Goal: Task Accomplishment & Management: Manage account settings

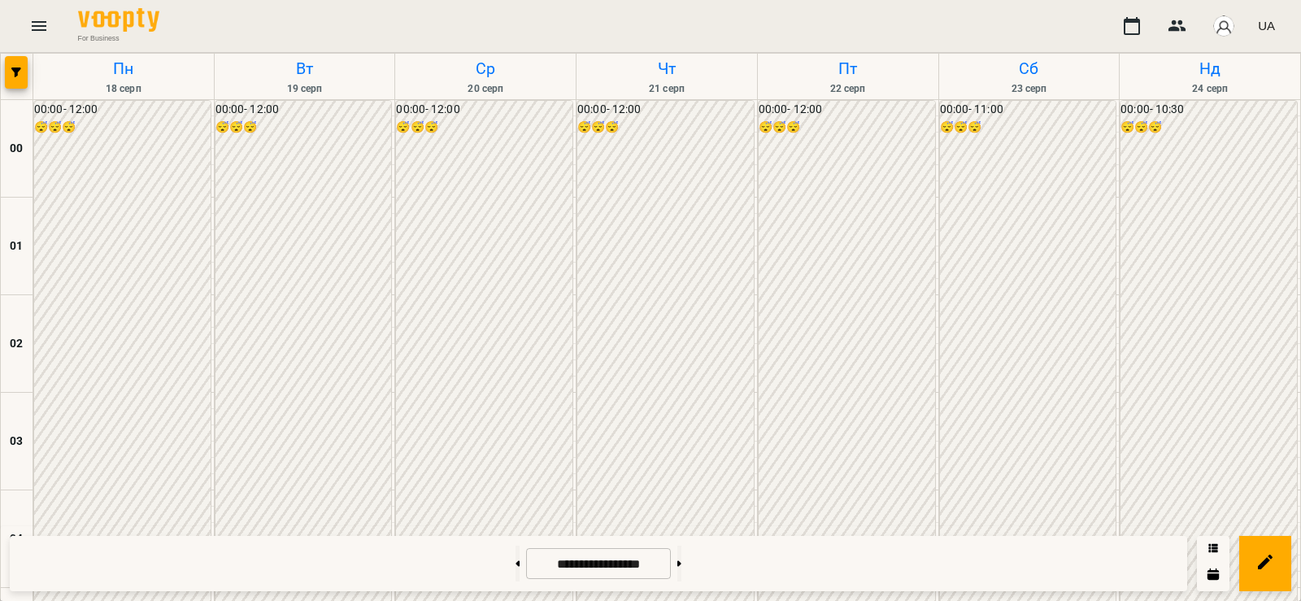
scroll to position [1707, 0]
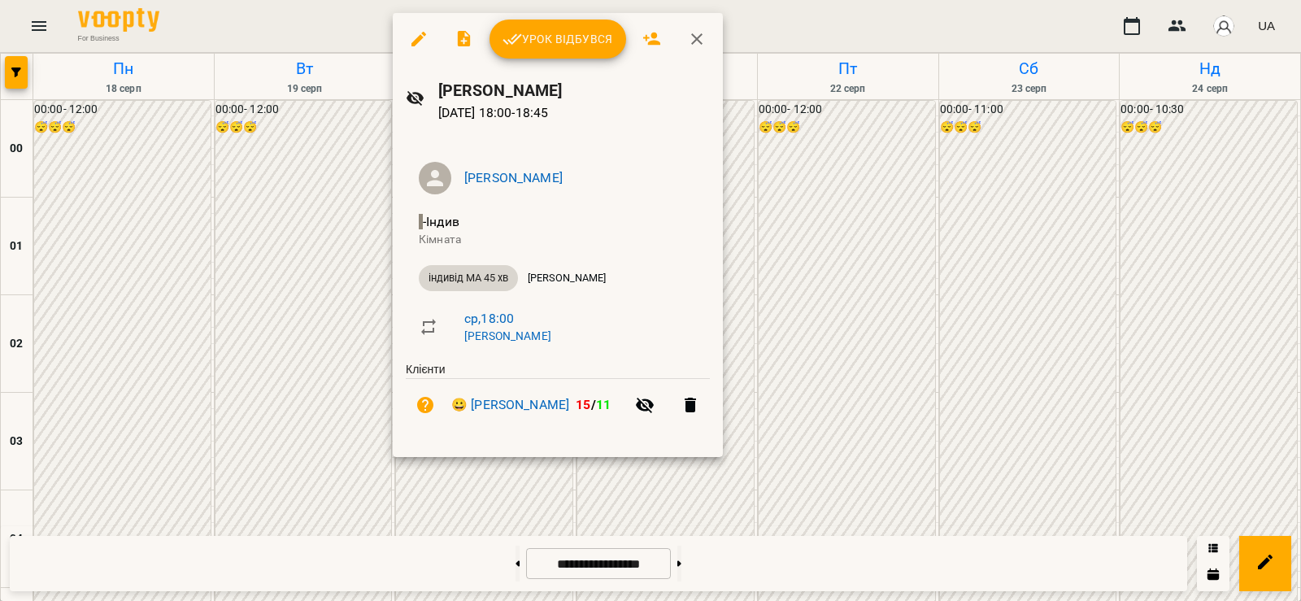
click at [563, 30] on span "Урок відбувся" at bounding box center [557, 39] width 111 height 20
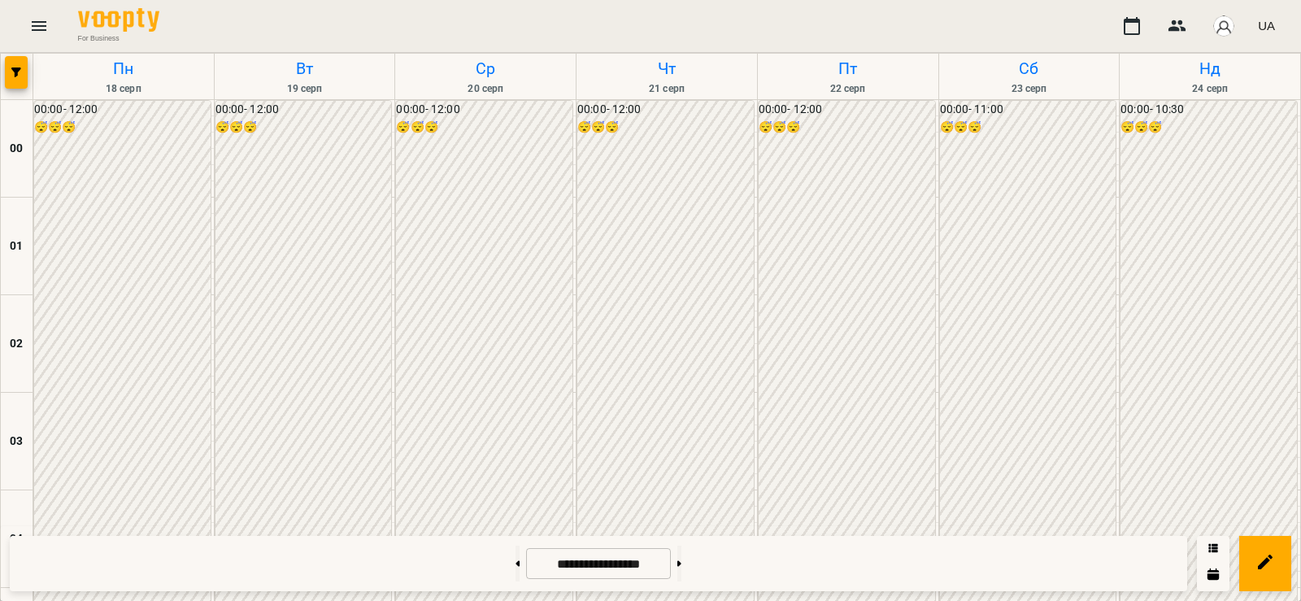
scroll to position [1138, 0]
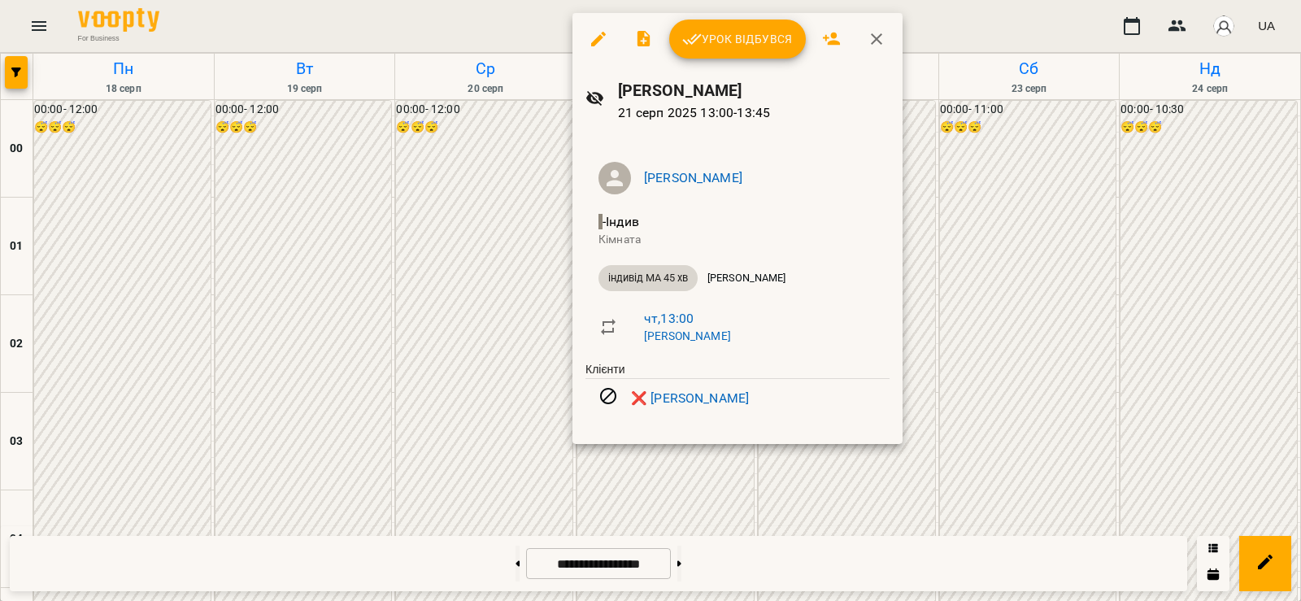
click at [498, 370] on div at bounding box center [650, 300] width 1301 height 601
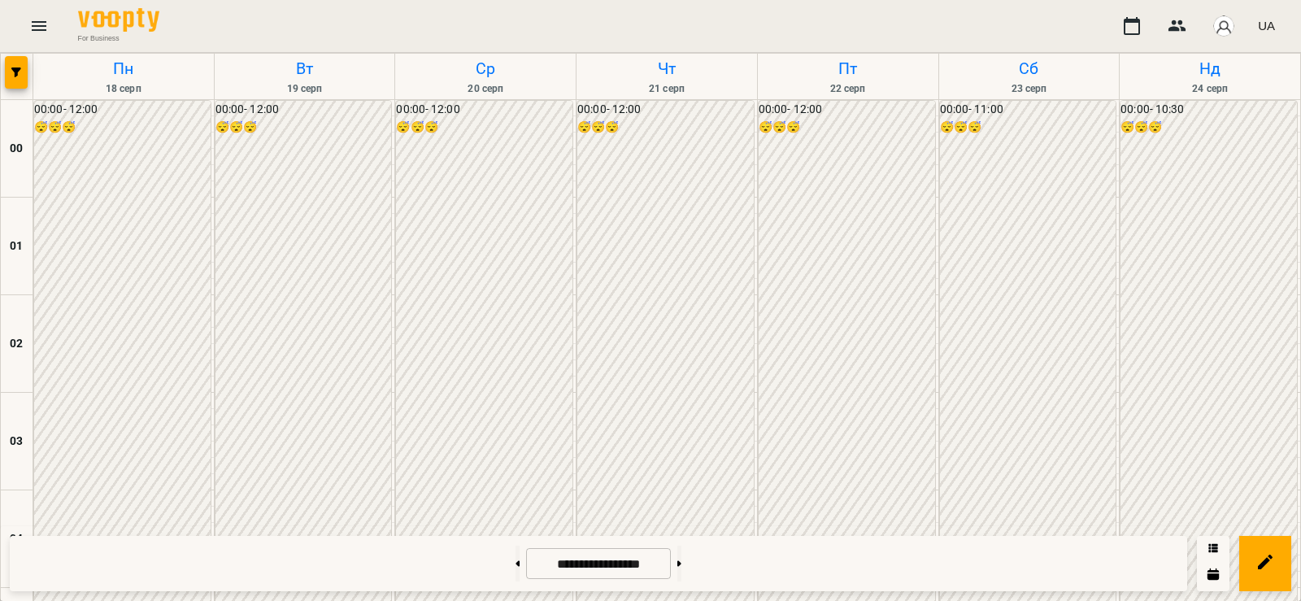
scroll to position [1327, 0]
click at [681, 562] on button at bounding box center [679, 563] width 4 height 36
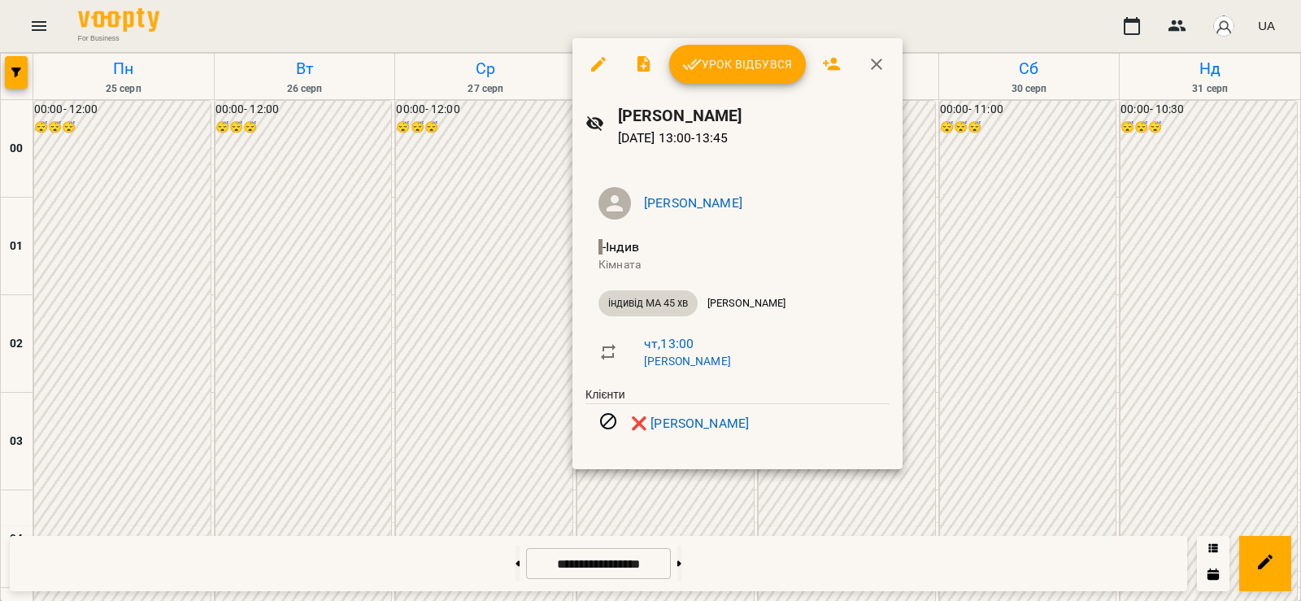
drag, startPoint x: 327, startPoint y: 442, endPoint x: 338, endPoint y: 442, distance: 11.4
click at [326, 442] on div at bounding box center [650, 300] width 1301 height 601
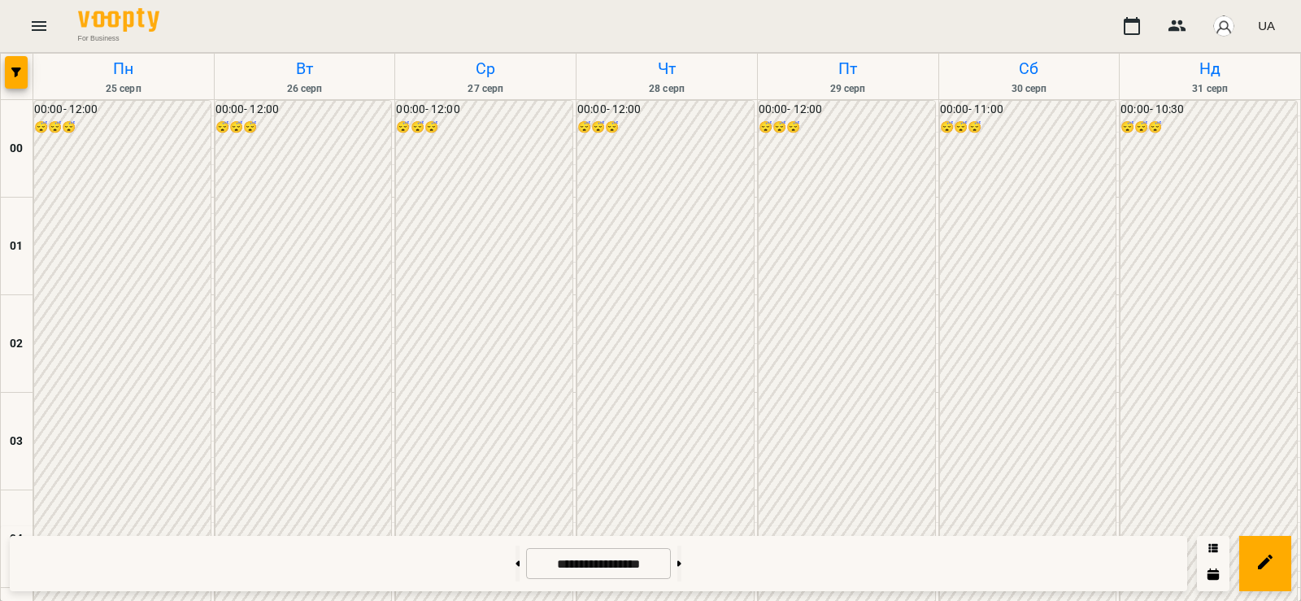
scroll to position [1138, 0]
click at [681, 563] on button at bounding box center [679, 563] width 4 height 36
click at [515, 569] on button at bounding box center [517, 563] width 4 height 36
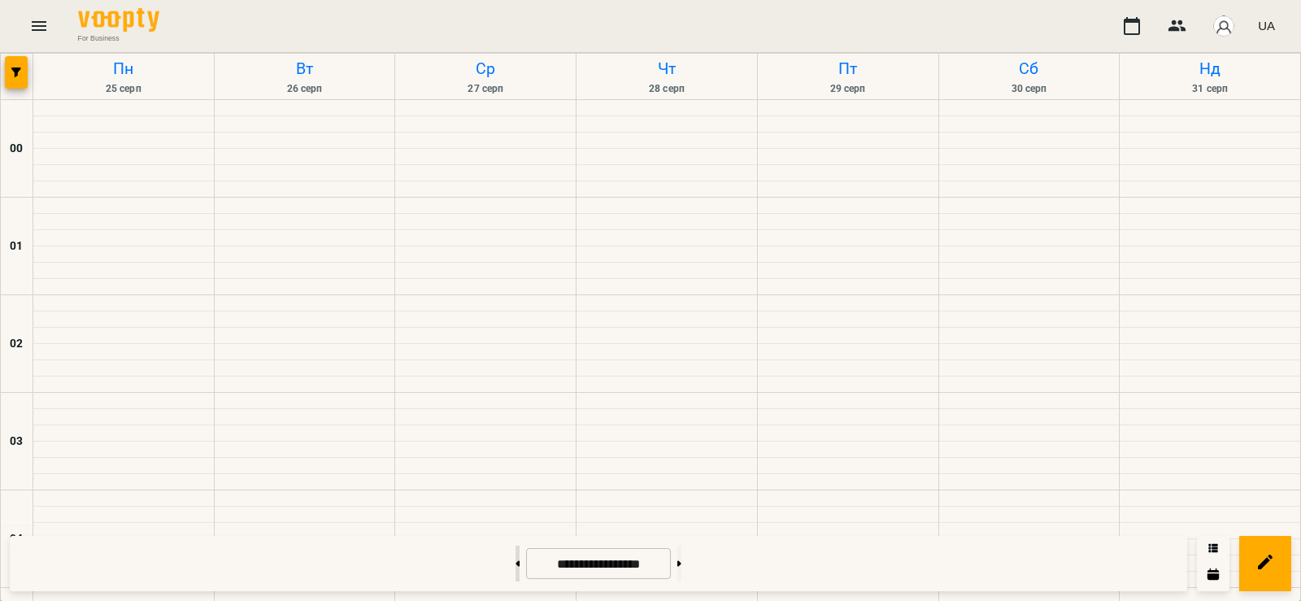
click at [515, 567] on button at bounding box center [517, 563] width 4 height 36
type input "**********"
